Goal: Information Seeking & Learning: Learn about a topic

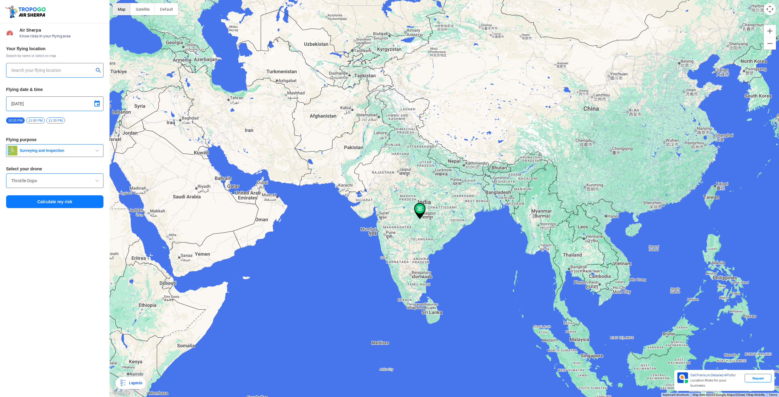
type input "[STREET_ADDRESS]"
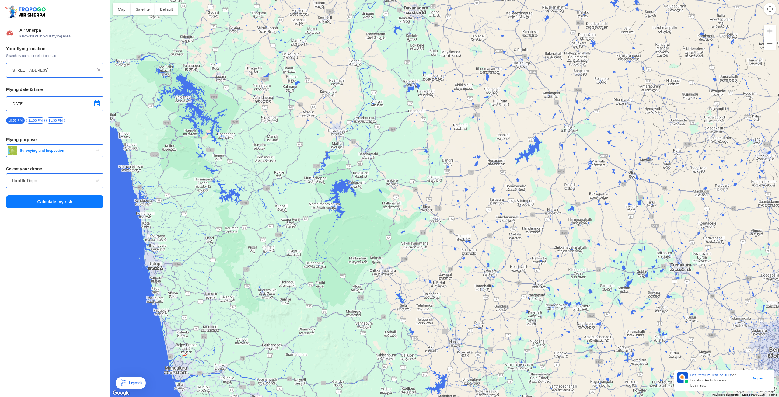
click at [99, 103] on span at bounding box center [96, 103] width 7 height 7
click at [62, 125] on span "6" at bounding box center [62, 125] width 7 height 7
type input "[DATE]"
click at [77, 120] on span "6:00 AM" at bounding box center [78, 121] width 16 height 6
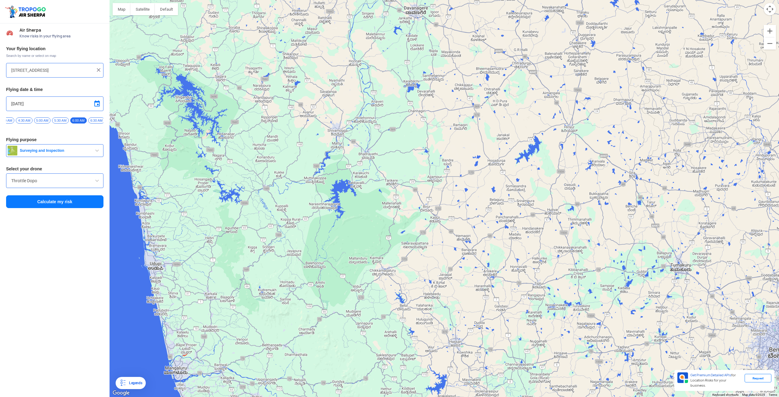
click at [77, 138] on div "Your flying location Search by name or select on map [STREET_ADDRESS] Flying da…" at bounding box center [55, 127] width 110 height 169
click at [99, 154] on span "button" at bounding box center [96, 150] width 7 height 7
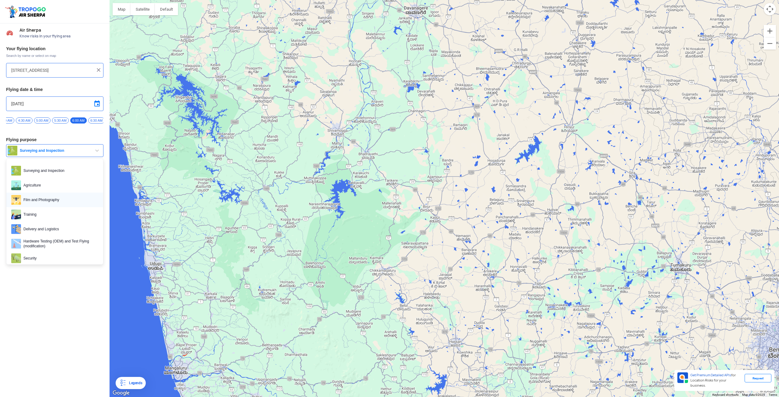
click at [51, 203] on span "Film and Photography" at bounding box center [59, 200] width 77 height 10
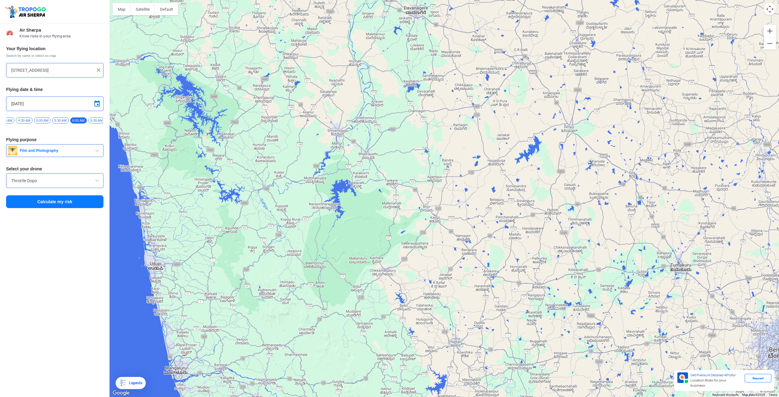
click at [97, 183] on span at bounding box center [96, 180] width 7 height 7
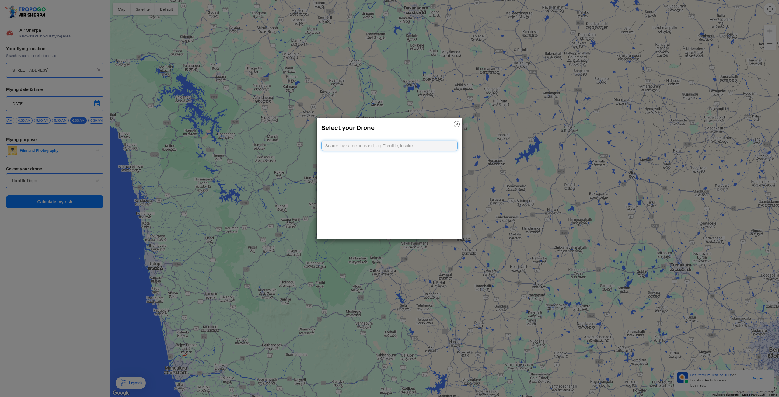
click at [355, 145] on input "text" at bounding box center [390, 146] width 136 height 10
click at [456, 123] on img at bounding box center [457, 124] width 6 height 6
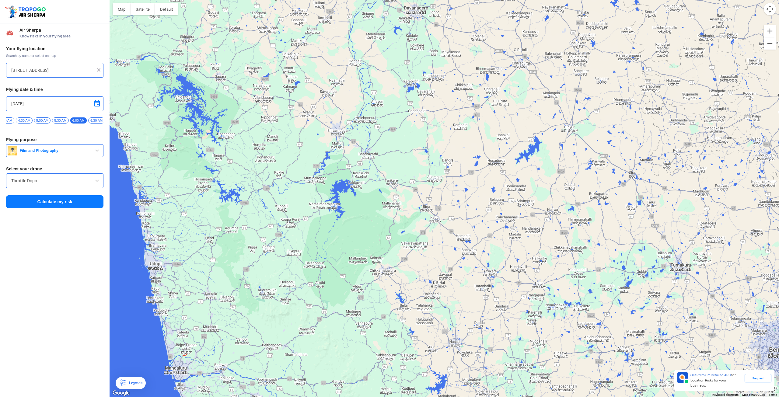
click at [93, 182] on span at bounding box center [96, 180] width 7 height 7
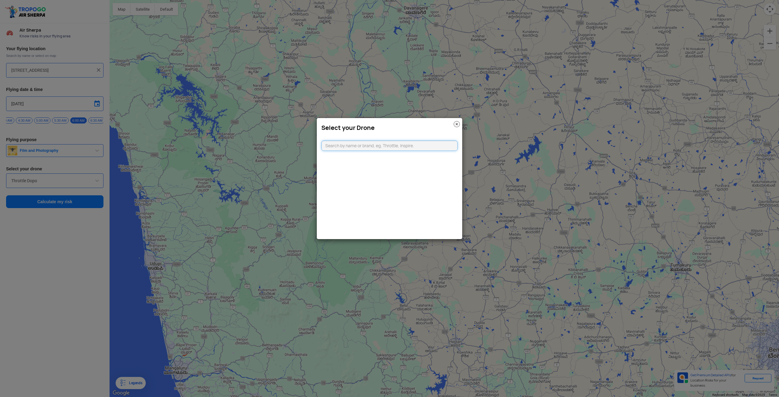
click at [347, 144] on input "text" at bounding box center [390, 146] width 136 height 10
type input "dji"
click at [353, 164] on li "DJI Mavic Mini" at bounding box center [390, 164] width 136 height 14
type input "DJI Mavic Mini"
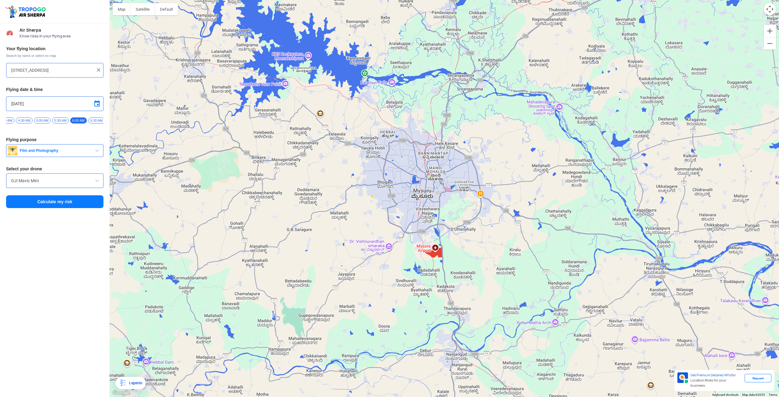
click at [423, 186] on div at bounding box center [445, 198] width 670 height 397
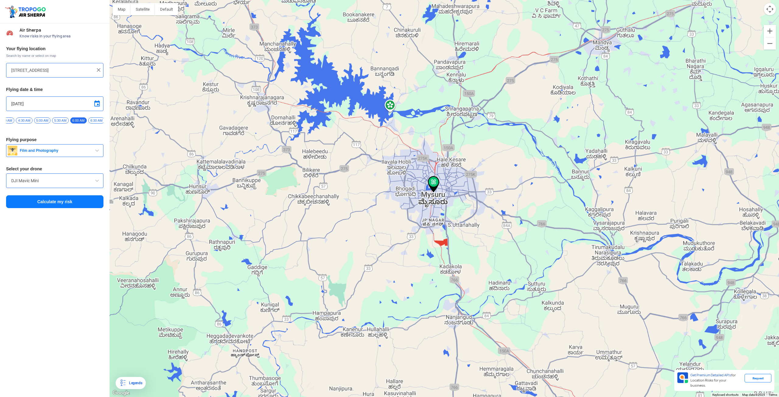
type input "[STREET_ADDRESS]"
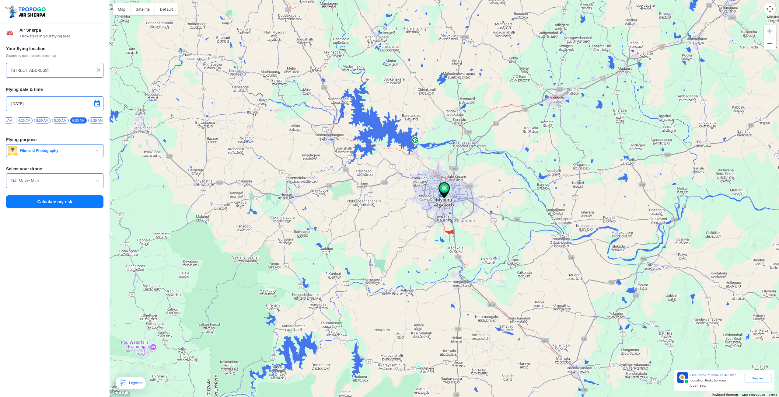
click at [72, 205] on button "Calculate my risk" at bounding box center [54, 201] width 97 height 13
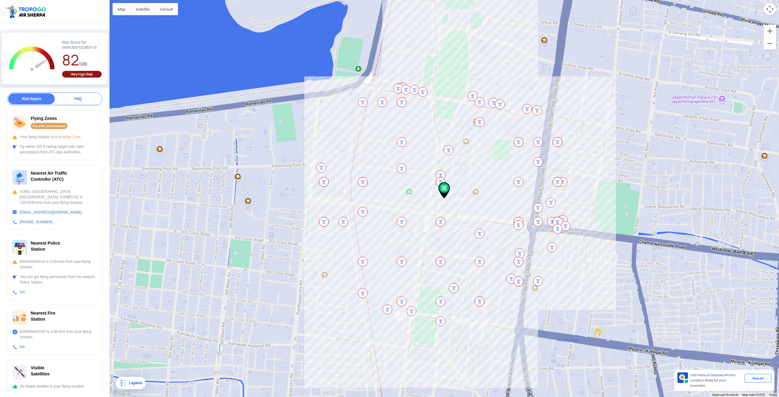
scroll to position [32, 0]
click at [403, 169] on img at bounding box center [402, 169] width 10 height 10
click at [404, 220] on img at bounding box center [402, 222] width 10 height 10
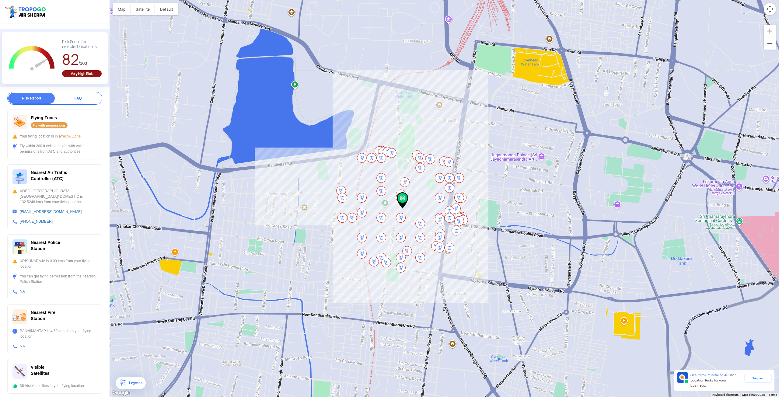
drag, startPoint x: 386, startPoint y: 205, endPoint x: 405, endPoint y: 195, distance: 21.1
click at [405, 195] on img at bounding box center [403, 200] width 12 height 16
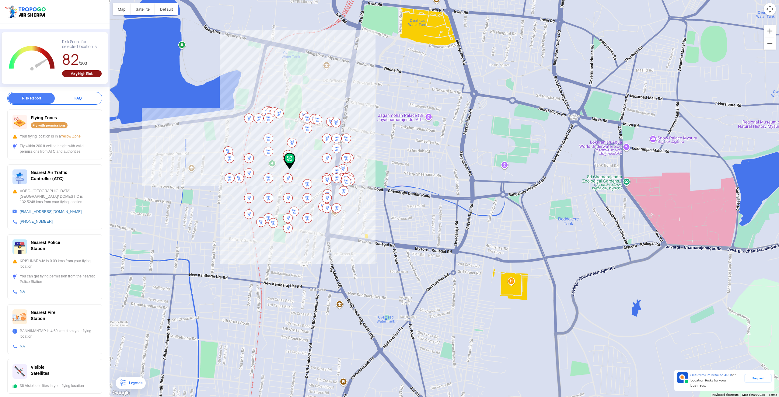
click at [382, 85] on div at bounding box center [445, 198] width 670 height 397
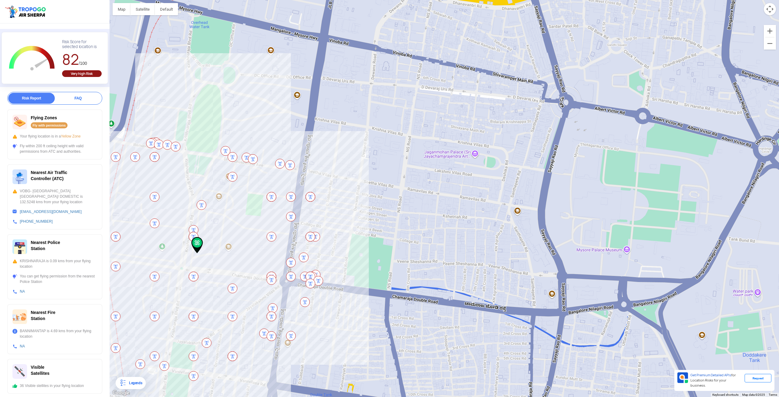
click at [69, 97] on div "FAQ" at bounding box center [78, 98] width 47 height 11
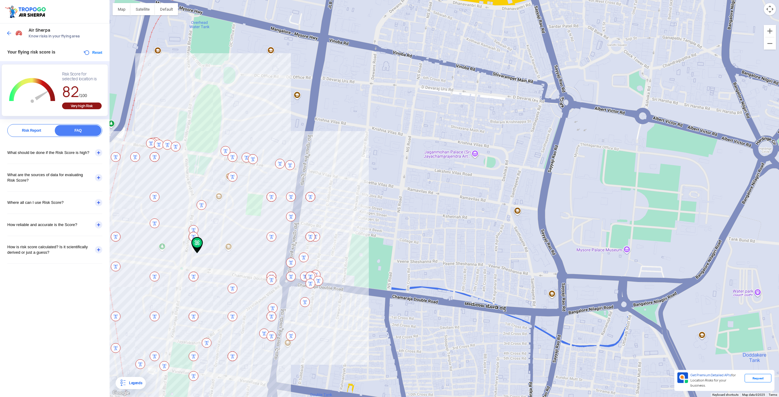
click at [98, 152] on div "What should be done if the Risk Score is high?" at bounding box center [54, 153] width 95 height 22
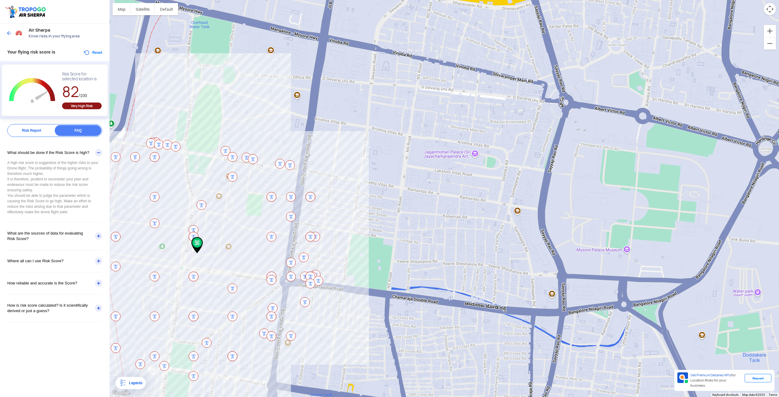
click at [99, 235] on div "What are the sources of data for evaluating Risk Score?" at bounding box center [54, 236] width 95 height 27
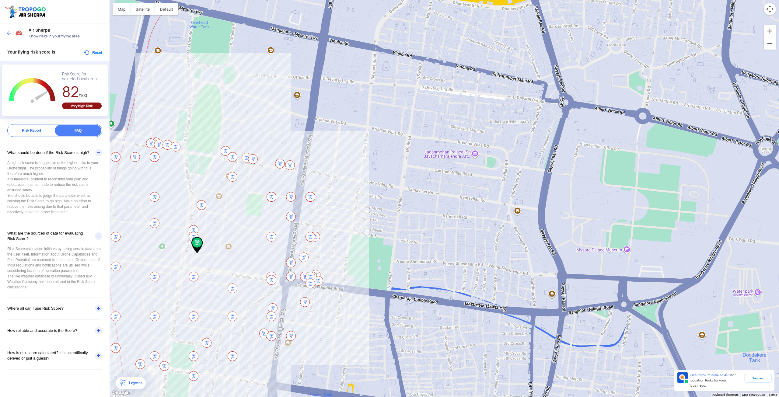
click at [96, 309] on div "Where all can I use Risk Score?" at bounding box center [54, 309] width 95 height 22
click at [34, 137] on div "Report FAQ Risk Report FAQ What should be done if the Risk Score is high? A hig…" at bounding box center [55, 276] width 110 height 304
click at [33, 134] on div "Risk Report" at bounding box center [31, 130] width 47 height 11
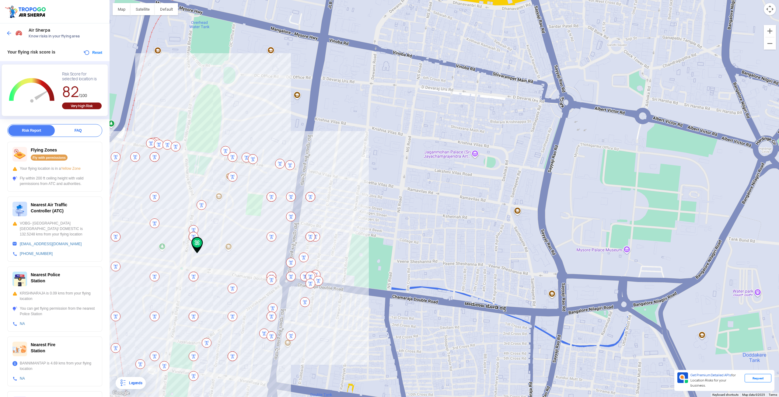
click at [76, 106] on div "Very high Risk" at bounding box center [82, 106] width 40 height 7
click at [90, 53] on button "Reset" at bounding box center [92, 52] width 19 height 7
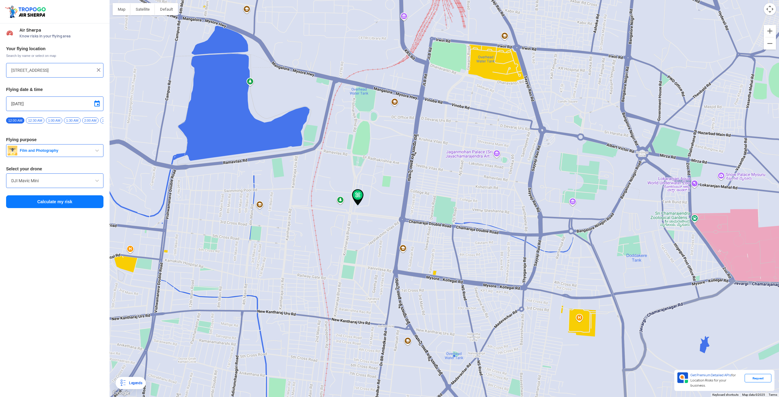
drag, startPoint x: 339, startPoint y: 207, endPoint x: 362, endPoint y: 196, distance: 25.3
click at [362, 196] on img at bounding box center [358, 197] width 12 height 16
click at [461, 121] on div at bounding box center [445, 198] width 670 height 397
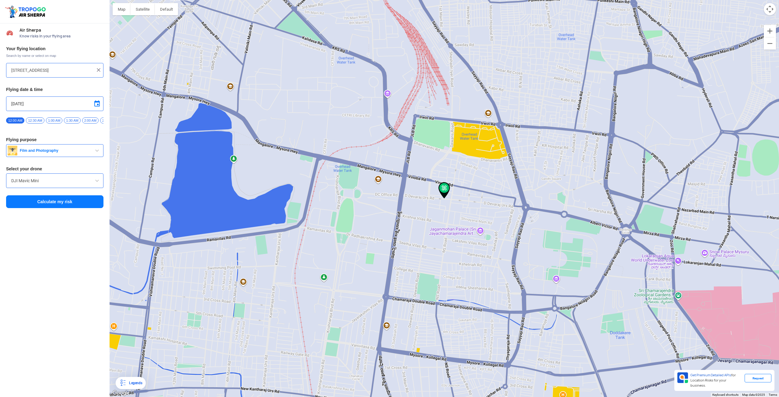
type input "[STREET_ADDRESS][PERSON_NAME]"
click at [62, 120] on span "6:30 AM" at bounding box center [69, 121] width 16 height 6
click at [72, 204] on button "Calculate my risk" at bounding box center [54, 201] width 97 height 13
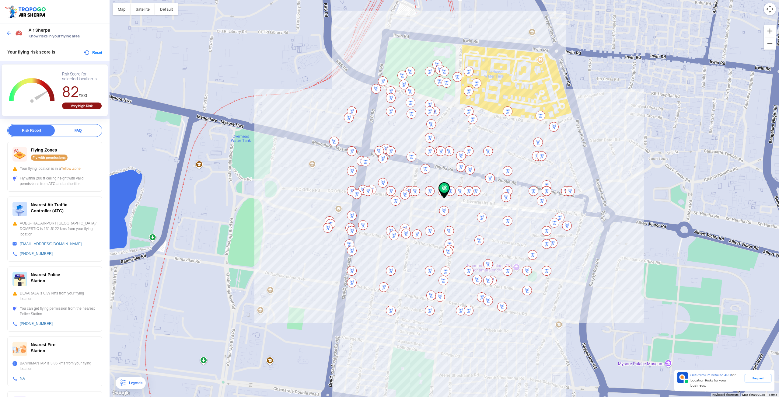
click at [56, 157] on div "Fly with permissions" at bounding box center [49, 158] width 37 height 6
click at [55, 158] on div "Fly with permissions" at bounding box center [49, 158] width 37 height 6
click at [37, 158] on div "Fly with permissions" at bounding box center [49, 158] width 37 height 6
click at [76, 157] on div "Flying Zones Fly with permissions" at bounding box center [54, 154] width 85 height 15
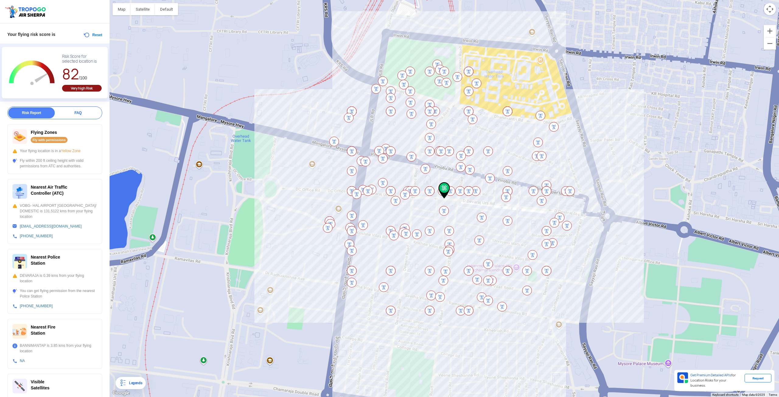
scroll to position [32, 0]
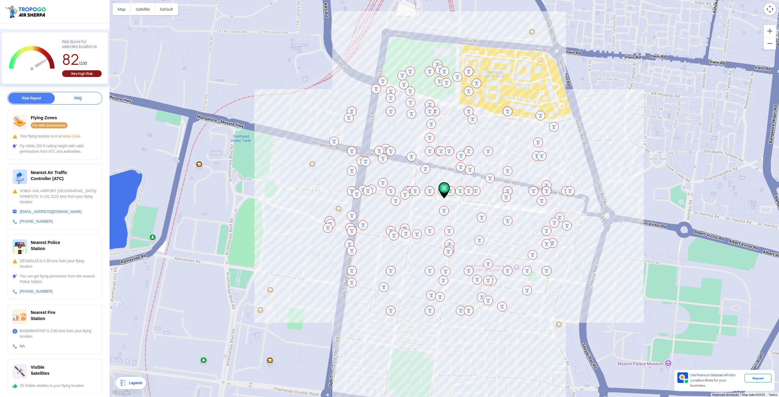
click at [128, 383] on div "Legends" at bounding box center [135, 383] width 16 height 7
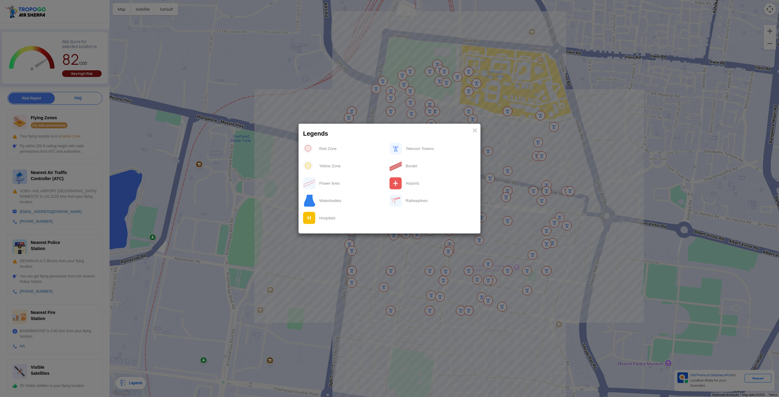
click at [329, 166] on div "Yellow Zone" at bounding box center [353, 166] width 74 height 12
click at [473, 130] on span "×" at bounding box center [475, 130] width 5 height 9
